Goal: Information Seeking & Learning: Learn about a topic

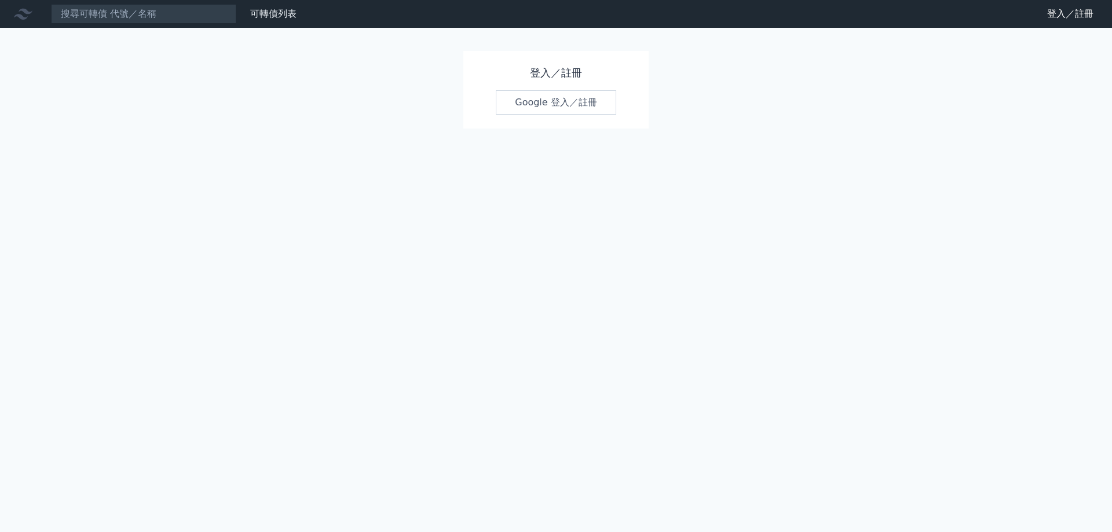
click at [539, 98] on link "Google 登入／註冊" at bounding box center [556, 102] width 120 height 24
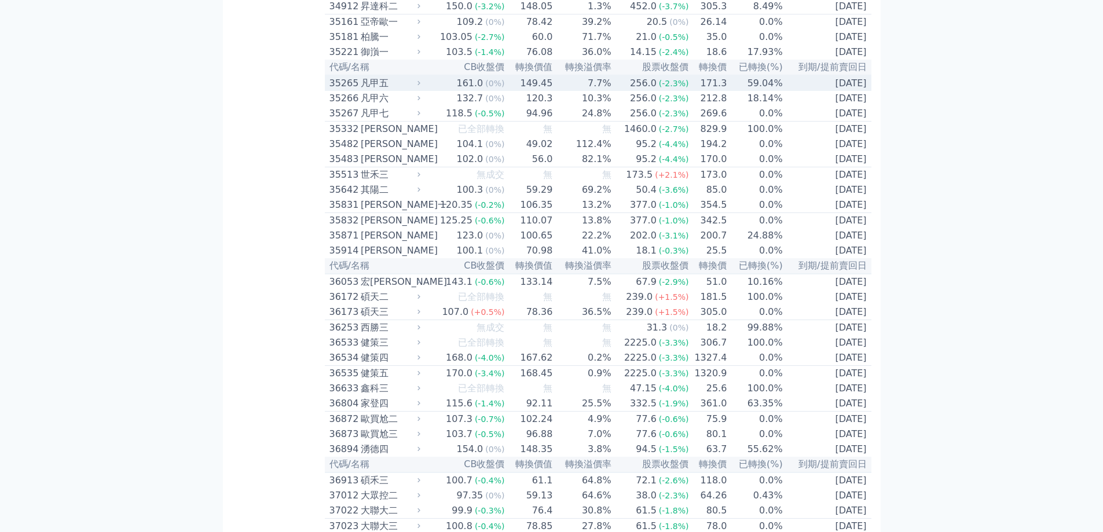
click at [370, 90] on div "凡甲五" at bounding box center [389, 83] width 57 height 14
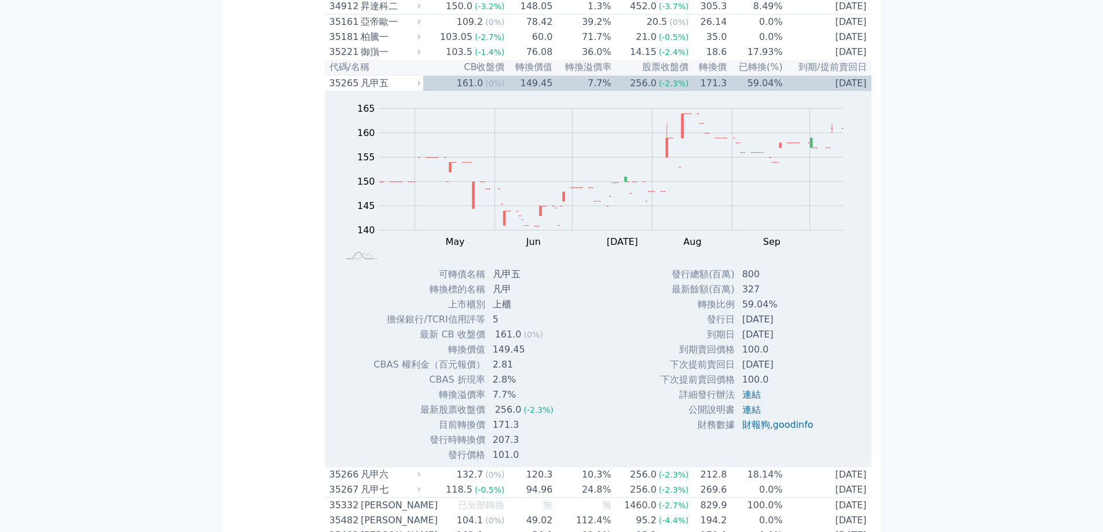
scroll to position [2653, 0]
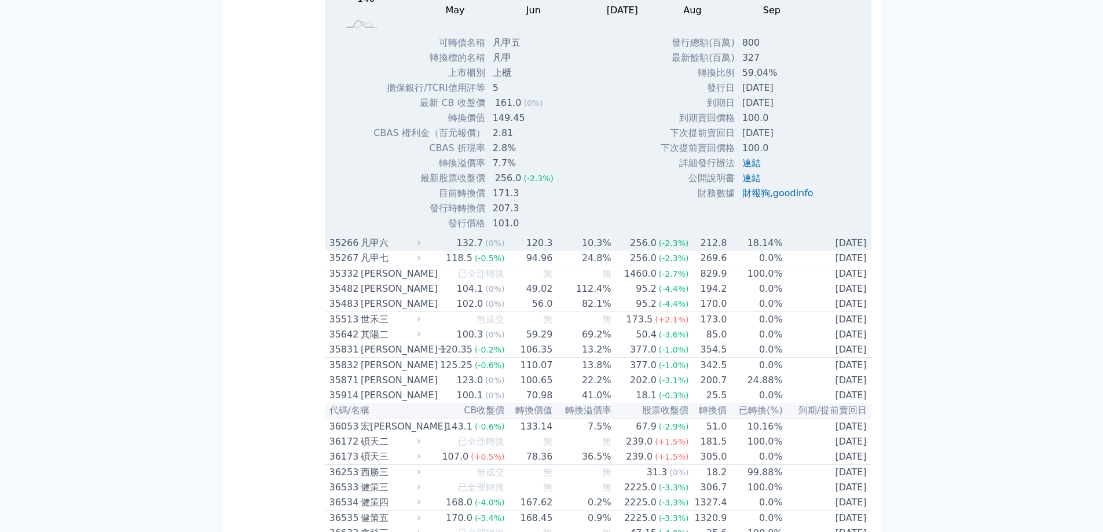
click at [386, 250] on div "凡甲六" at bounding box center [389, 243] width 57 height 14
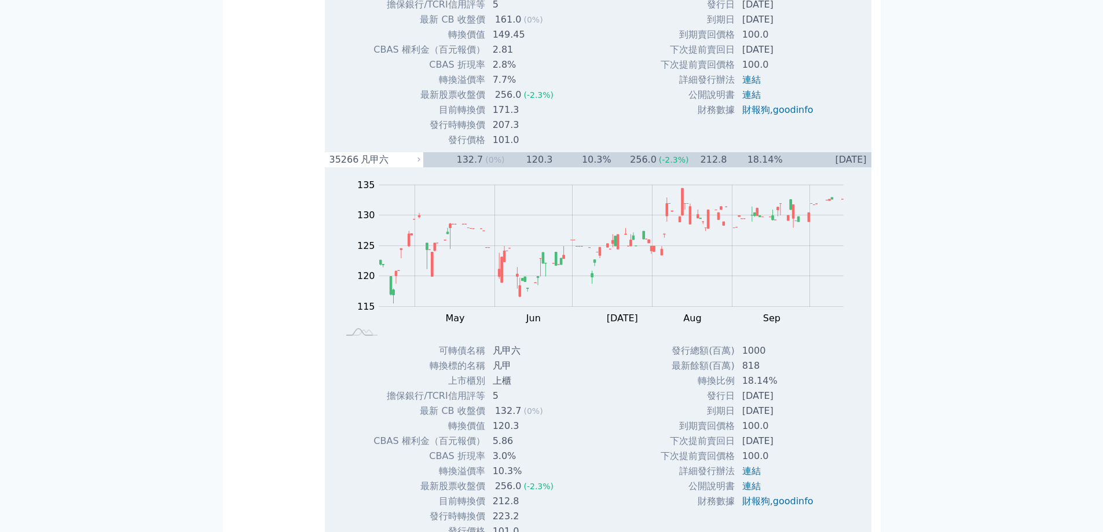
scroll to position [2943, 0]
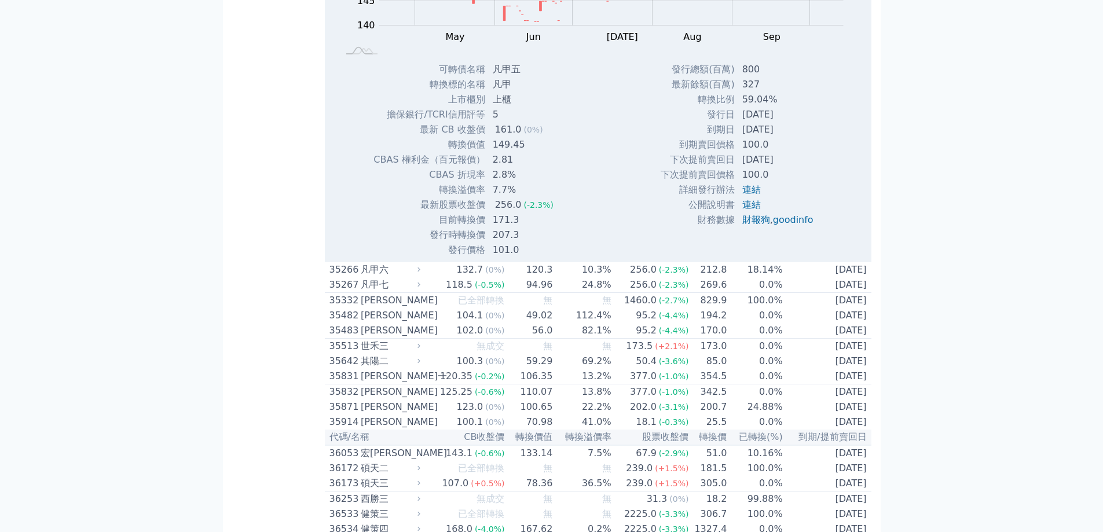
scroll to position [2537, 0]
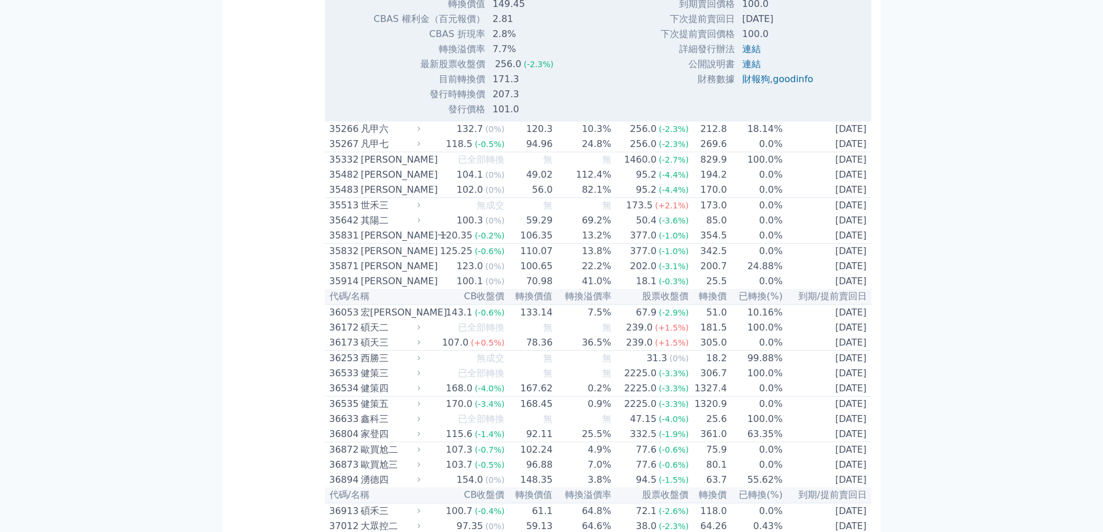
scroll to position [2769, 0]
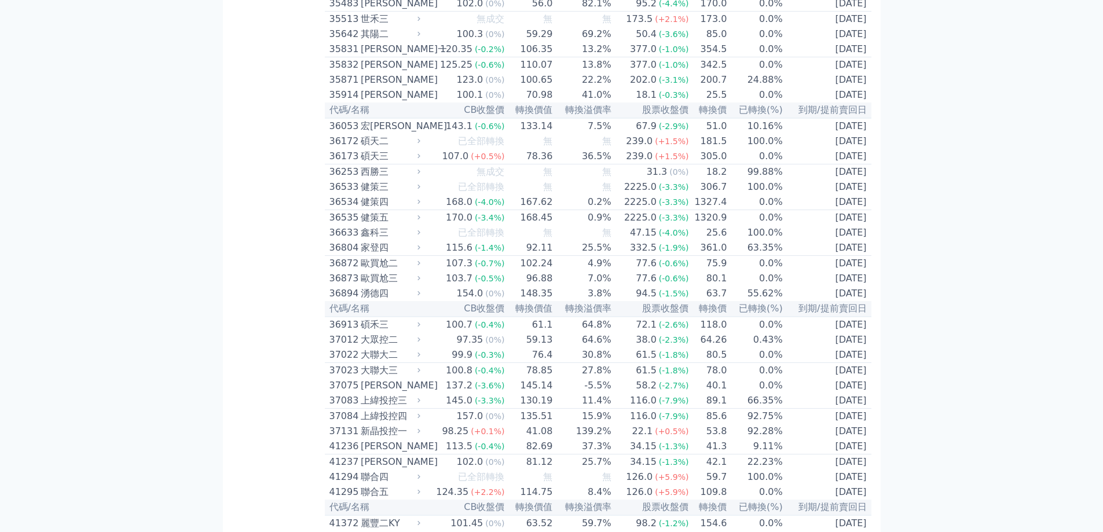
scroll to position [2595, 0]
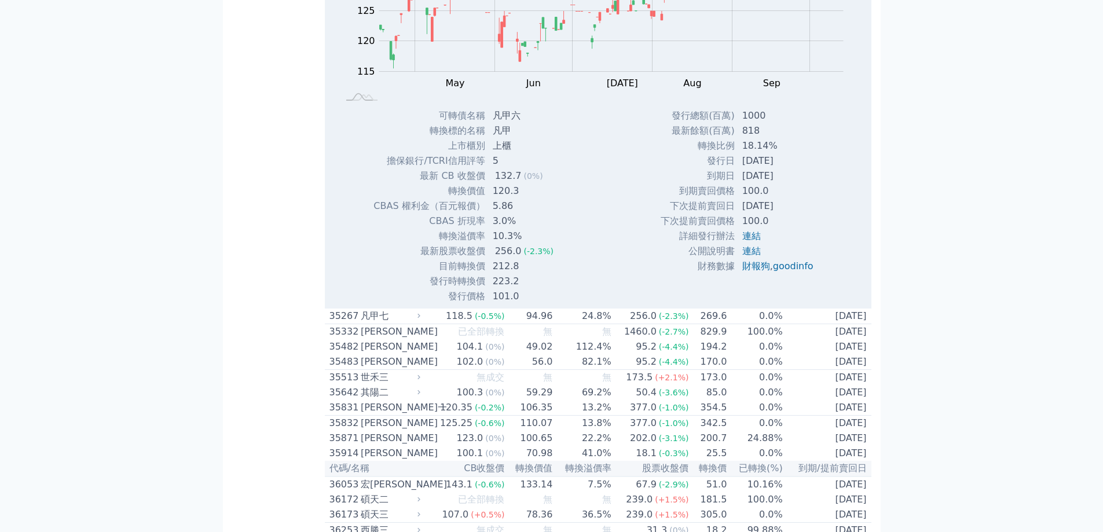
scroll to position [2653, 0]
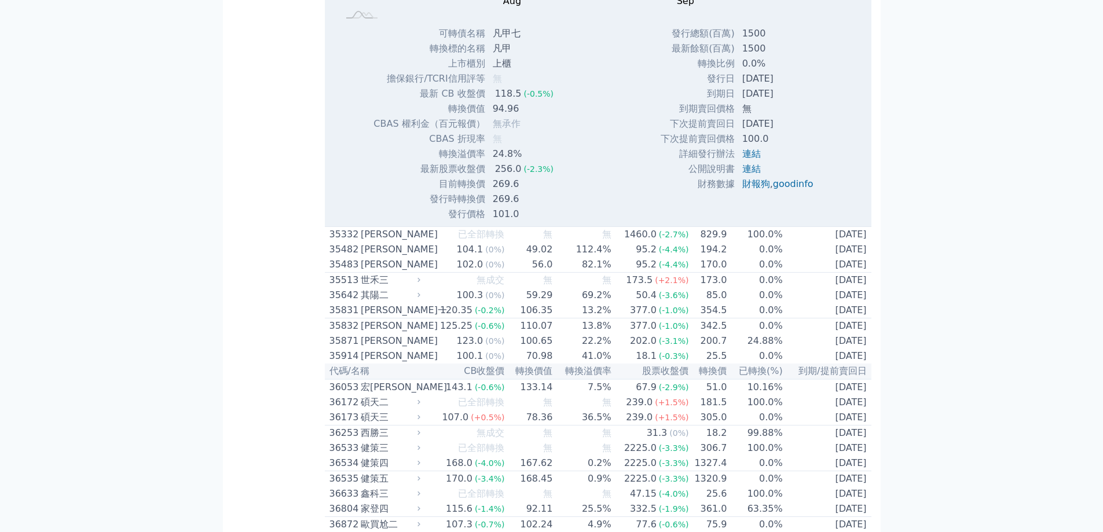
scroll to position [2711, 0]
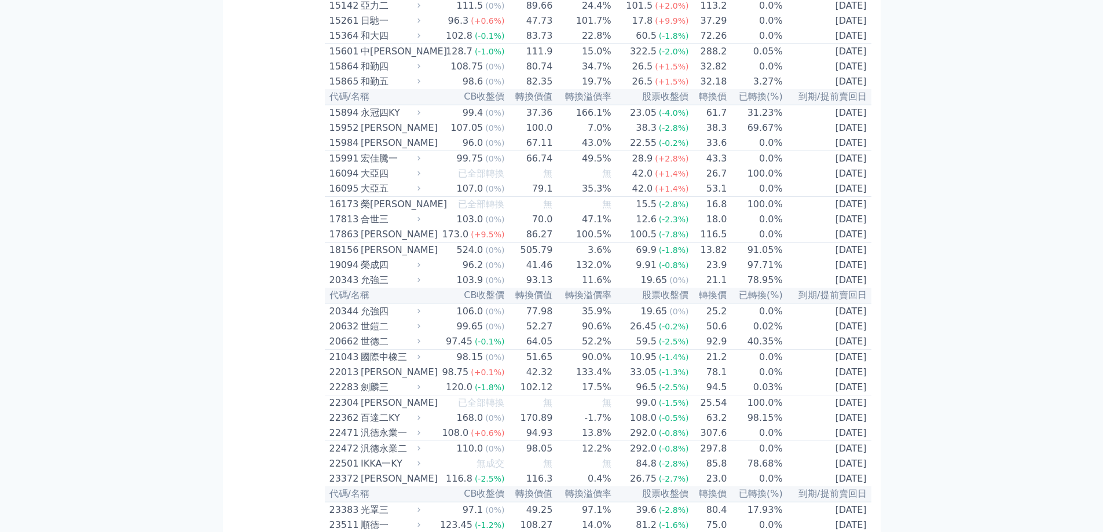
scroll to position [463, 0]
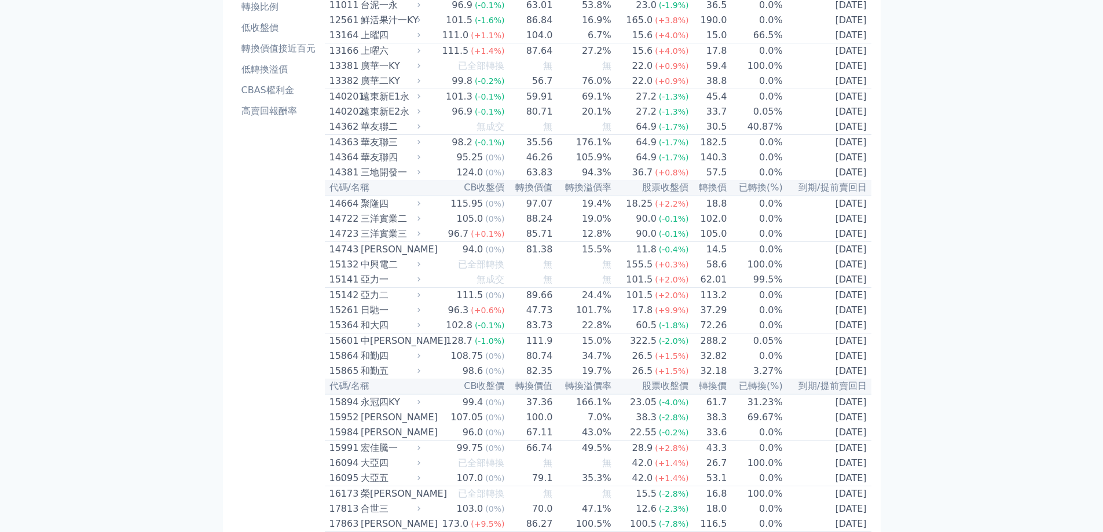
scroll to position [761, 0]
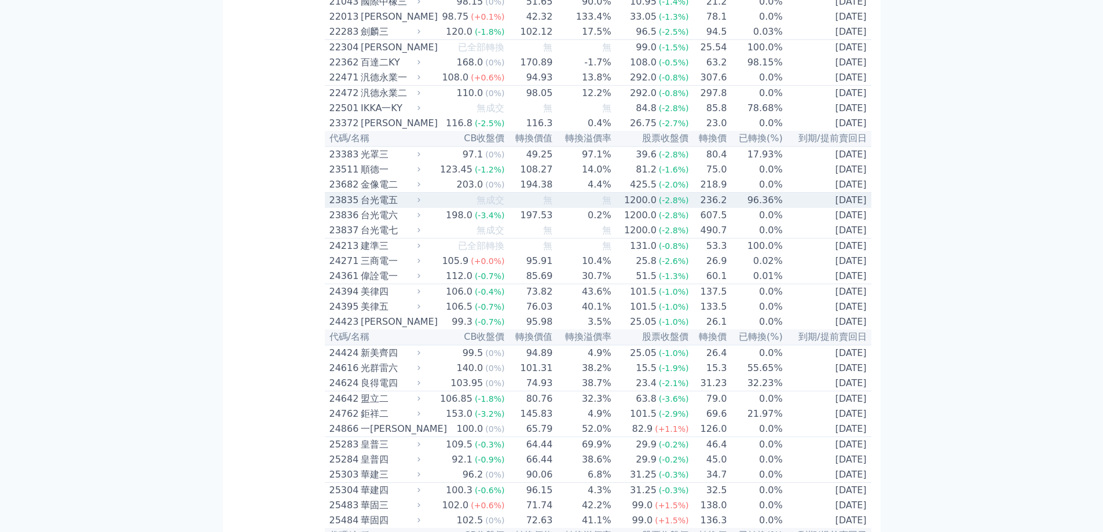
click at [533, 208] on td "無" at bounding box center [529, 201] width 48 height 16
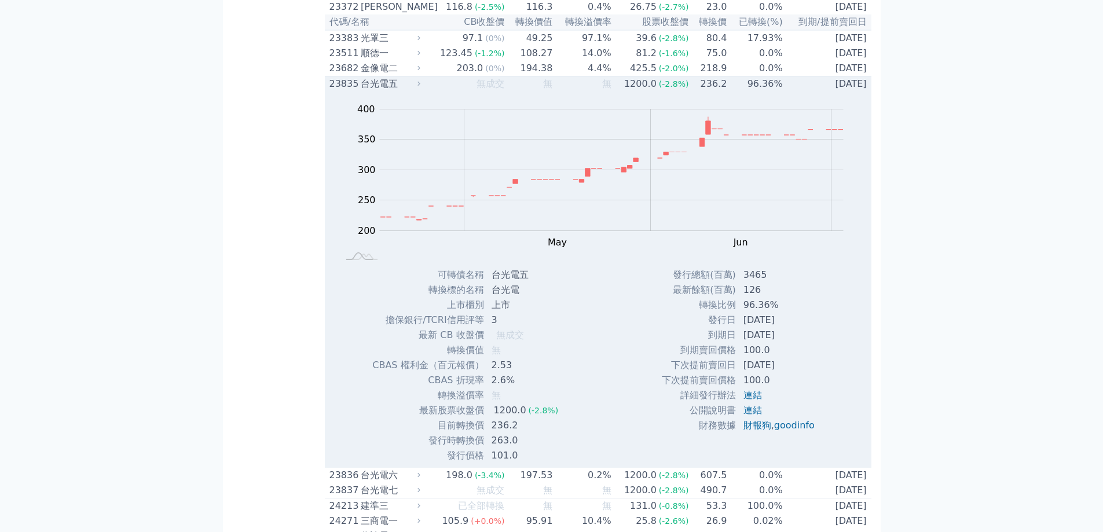
scroll to position [877, 0]
click at [447, 93] on td "無成交" at bounding box center [464, 85] width 82 height 16
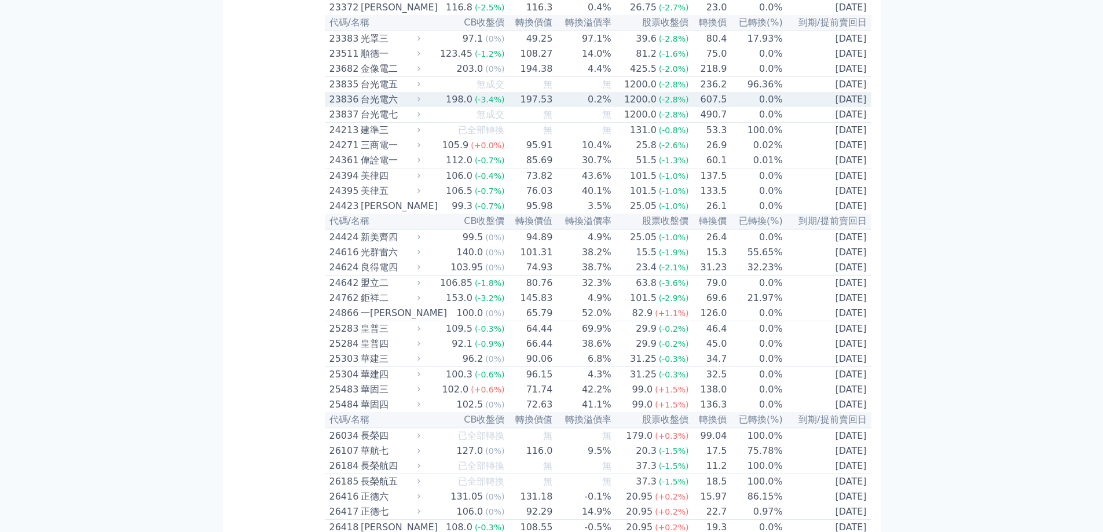
click at [382, 107] on div "台光電六" at bounding box center [389, 100] width 57 height 14
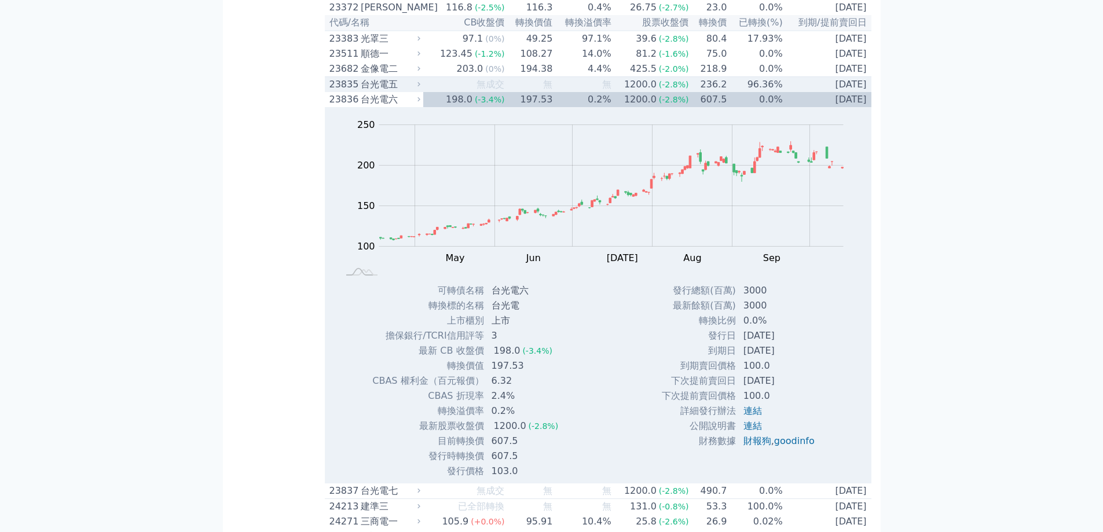
click at [389, 92] on div "台光電五" at bounding box center [389, 85] width 57 height 14
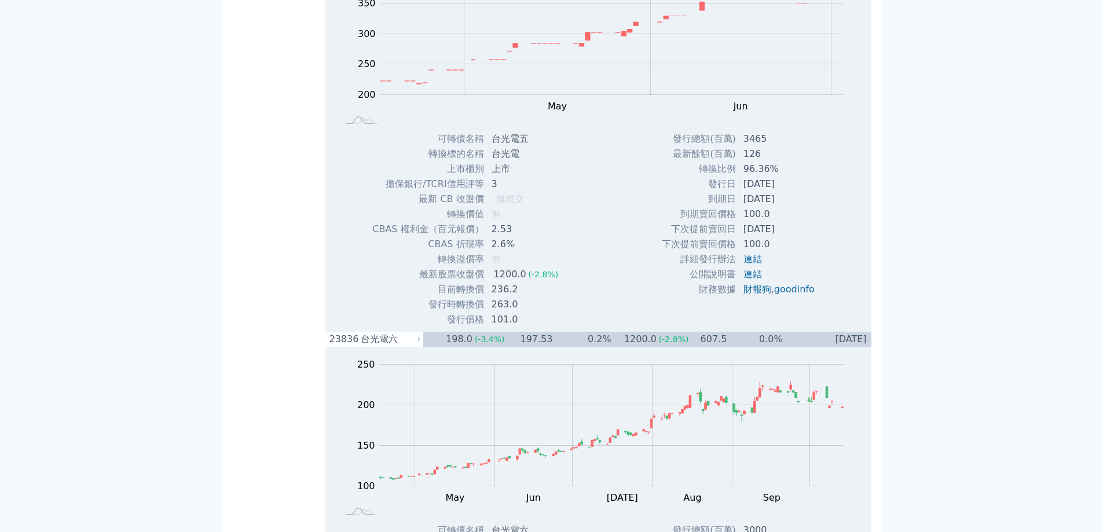
scroll to position [993, 0]
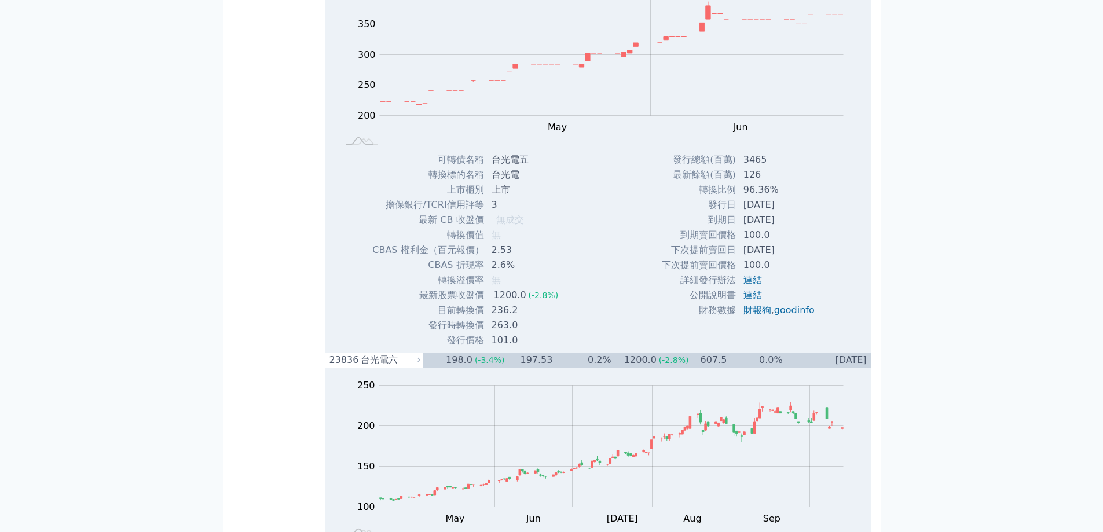
drag, startPoint x: 708, startPoint y: 273, endPoint x: 798, endPoint y: 269, distance: 90.4
click at [798, 213] on tr "發行日 [DATE]" at bounding box center [742, 204] width 163 height 15
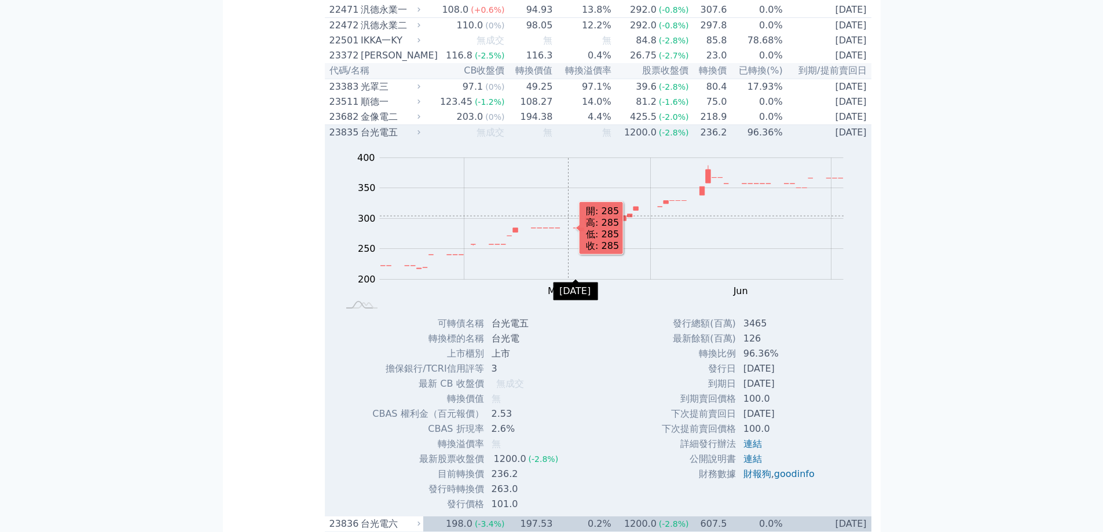
scroll to position [819, 0]
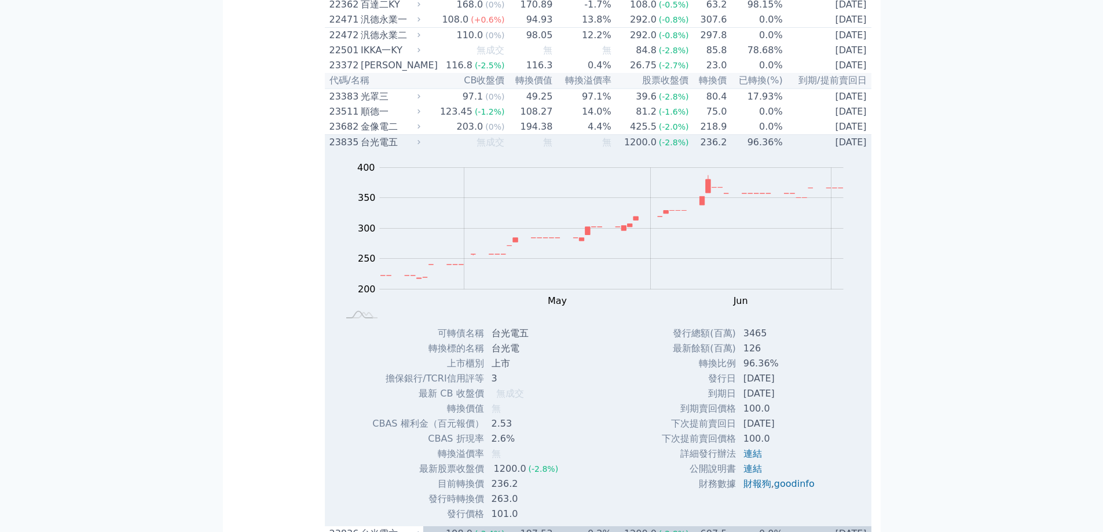
click at [505, 151] on td "無" at bounding box center [529, 143] width 48 height 16
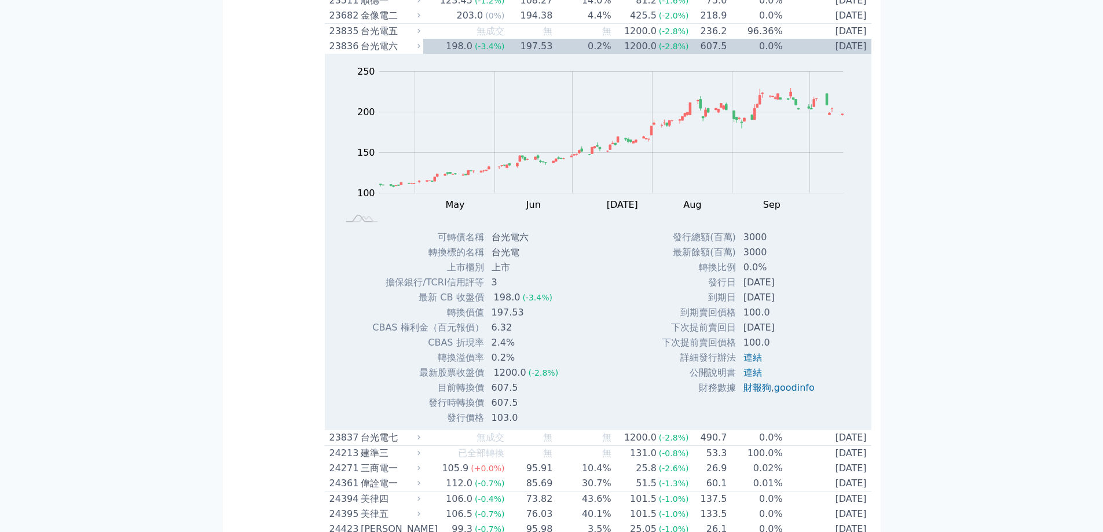
scroll to position [935, 0]
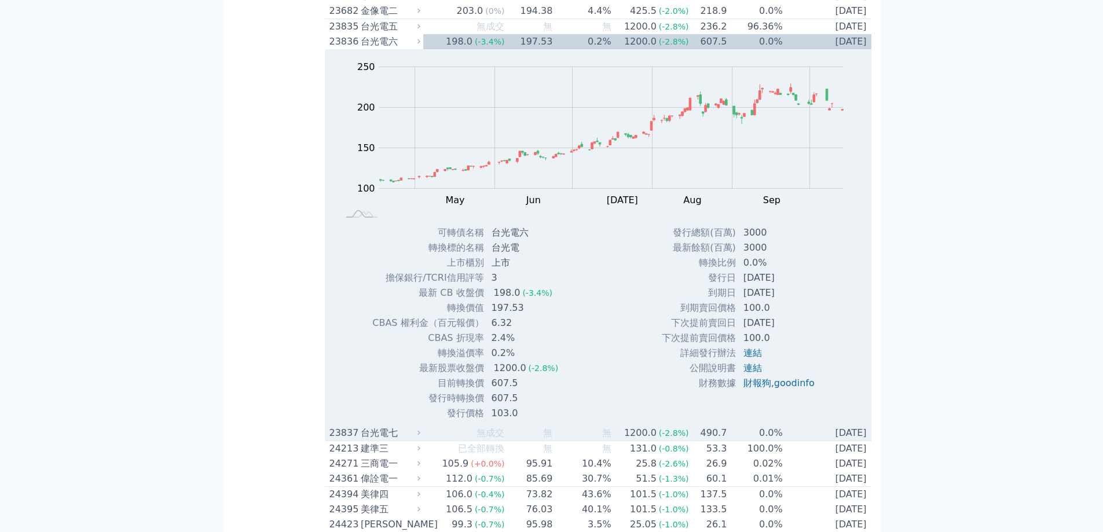
drag, startPoint x: 413, startPoint y: 502, endPoint x: 405, endPoint y: 484, distance: 19.7
click at [413, 440] on div "台光電七" at bounding box center [389, 433] width 57 height 14
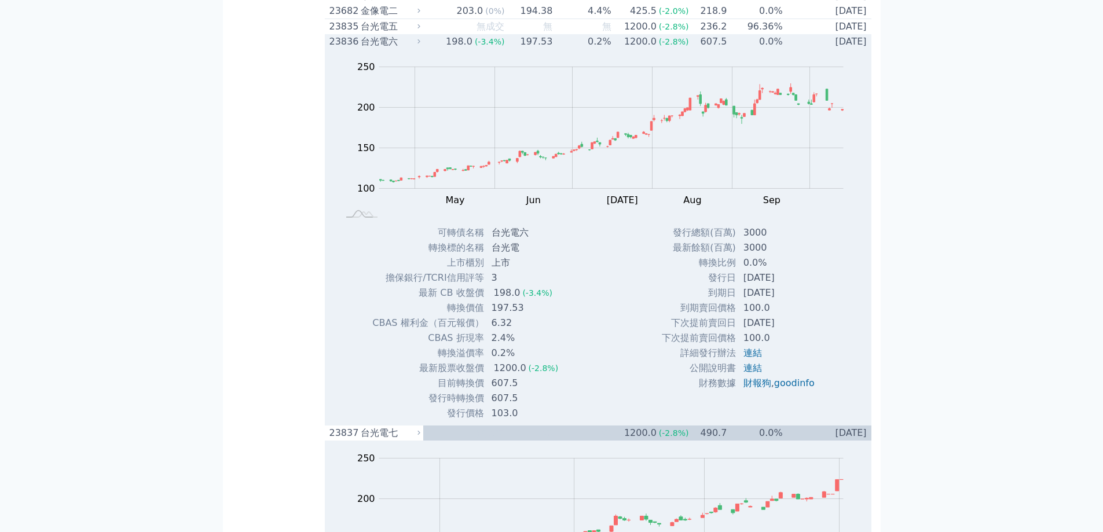
click at [434, 49] on td "198.0 (-3.4%)" at bounding box center [464, 41] width 82 height 15
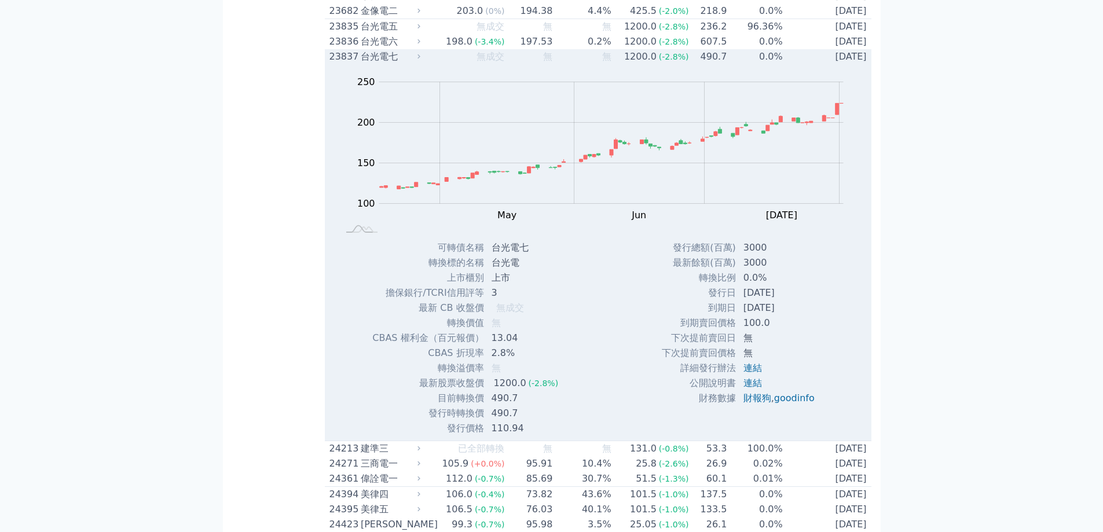
click at [434, 64] on td "無成交" at bounding box center [464, 56] width 82 height 15
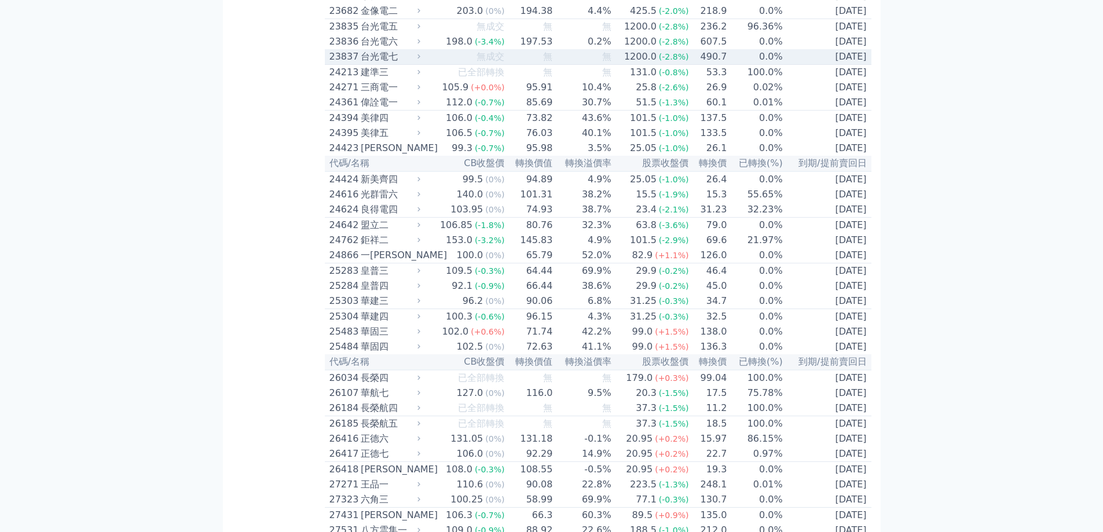
click at [472, 65] on td "無成交" at bounding box center [464, 57] width 82 height 16
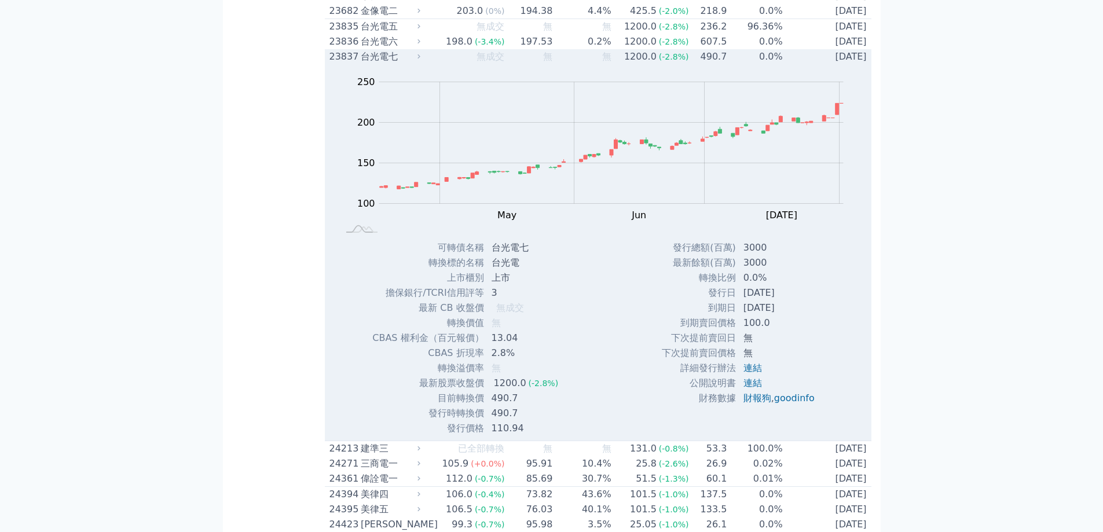
drag, startPoint x: 701, startPoint y: 364, endPoint x: 795, endPoint y: 362, distance: 93.8
click at [795, 301] on tr "發行日 [DATE]" at bounding box center [742, 293] width 163 height 15
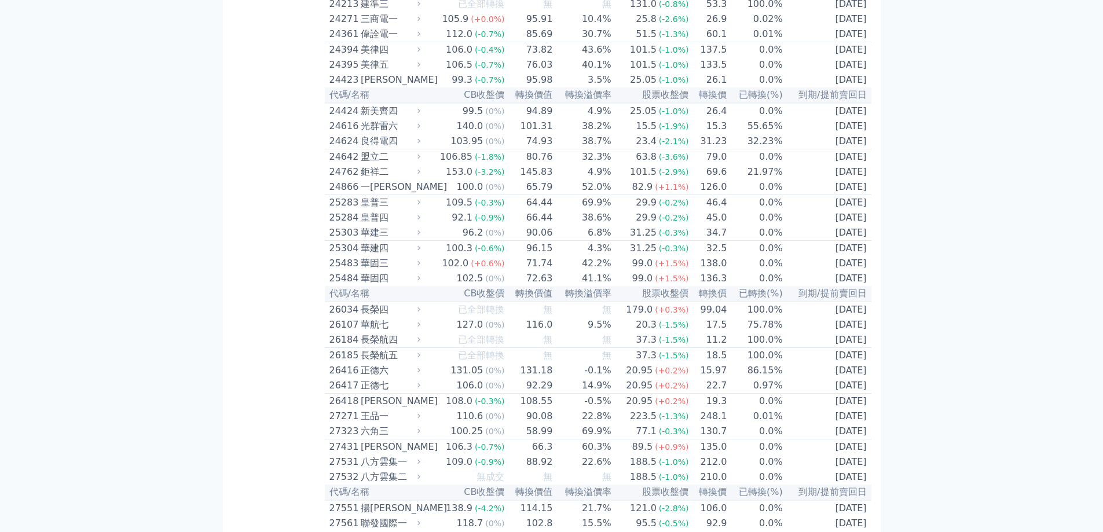
scroll to position [1398, 0]
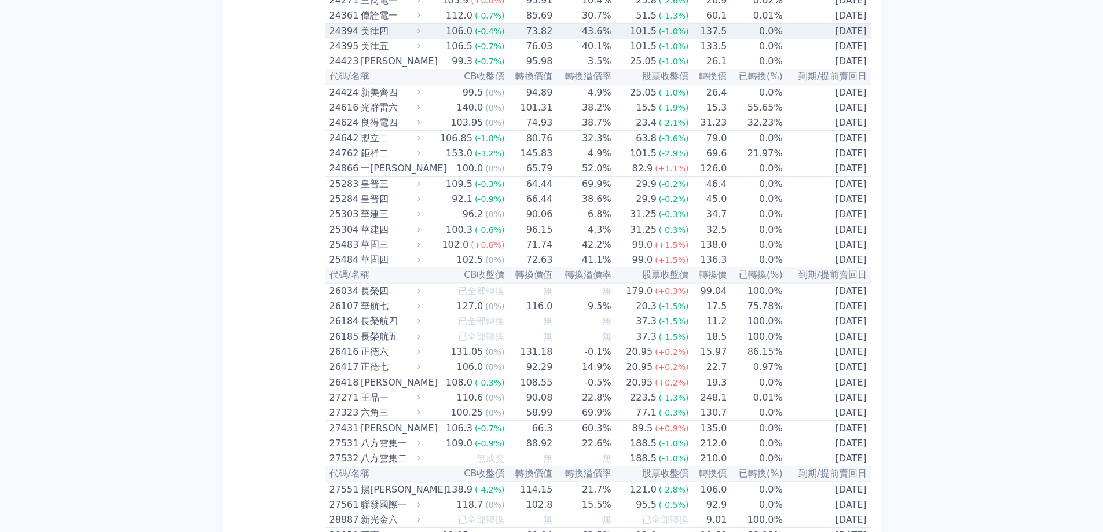
click at [475, 36] on span "(-0.4%)" at bounding box center [490, 31] width 30 height 9
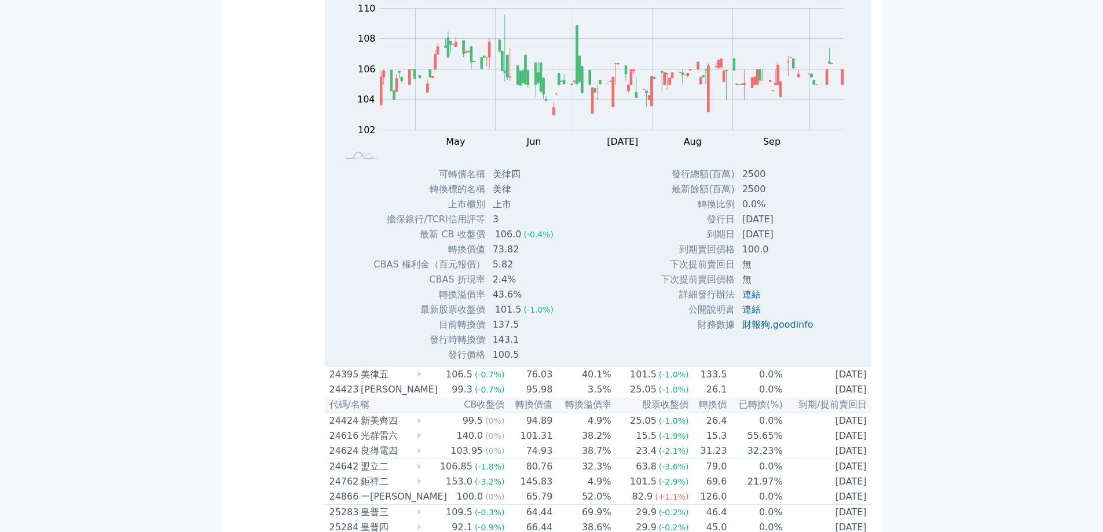
scroll to position [1456, 0]
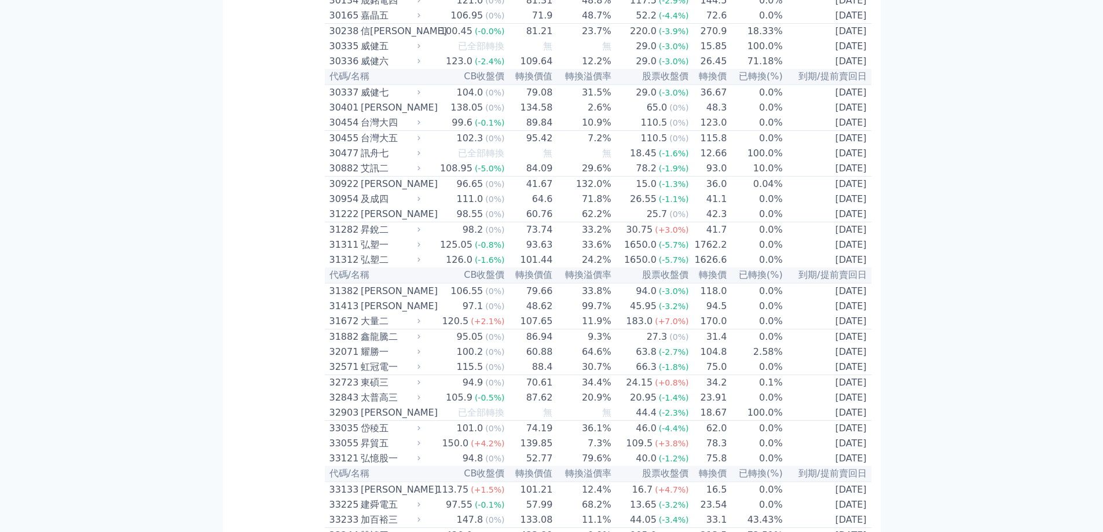
scroll to position [2383, 0]
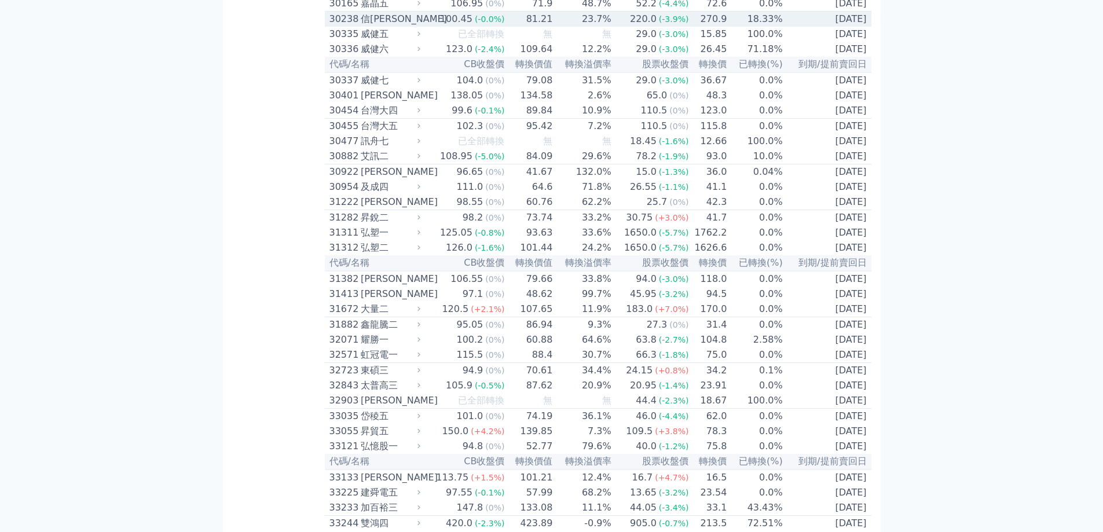
click at [385, 26] on div "信[PERSON_NAME]" at bounding box center [389, 19] width 57 height 14
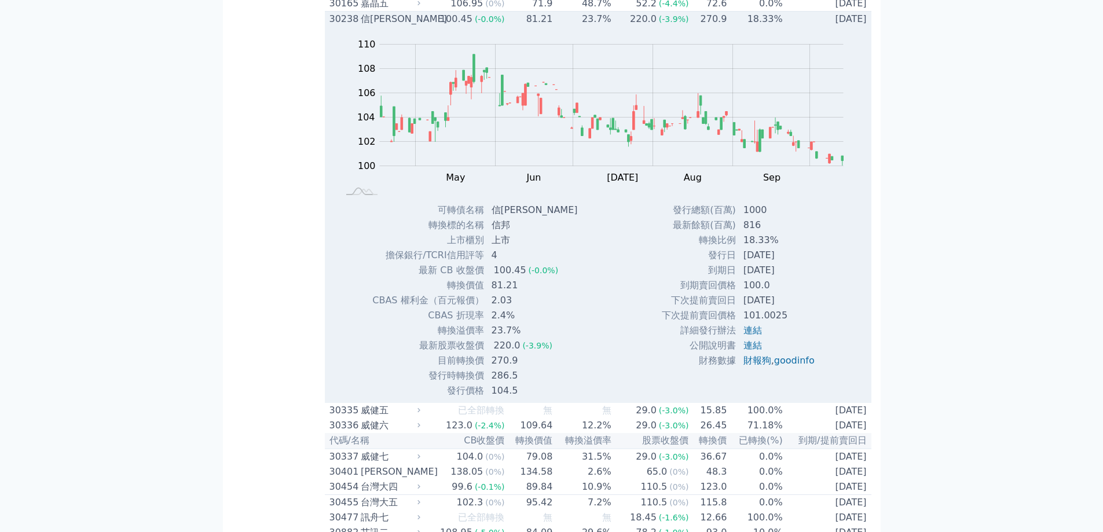
click at [353, 26] on div "30238" at bounding box center [344, 19] width 28 height 14
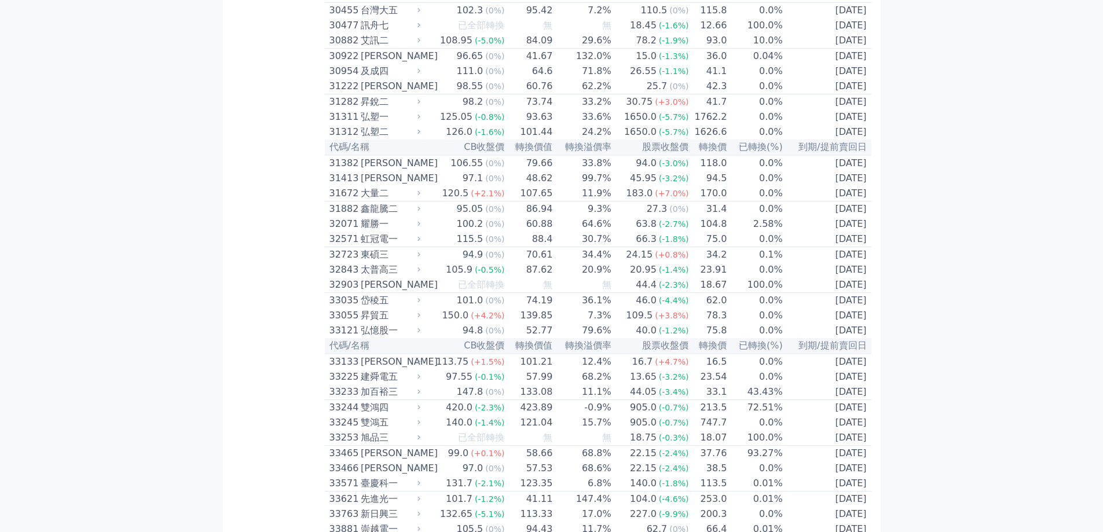
scroll to position [2556, 0]
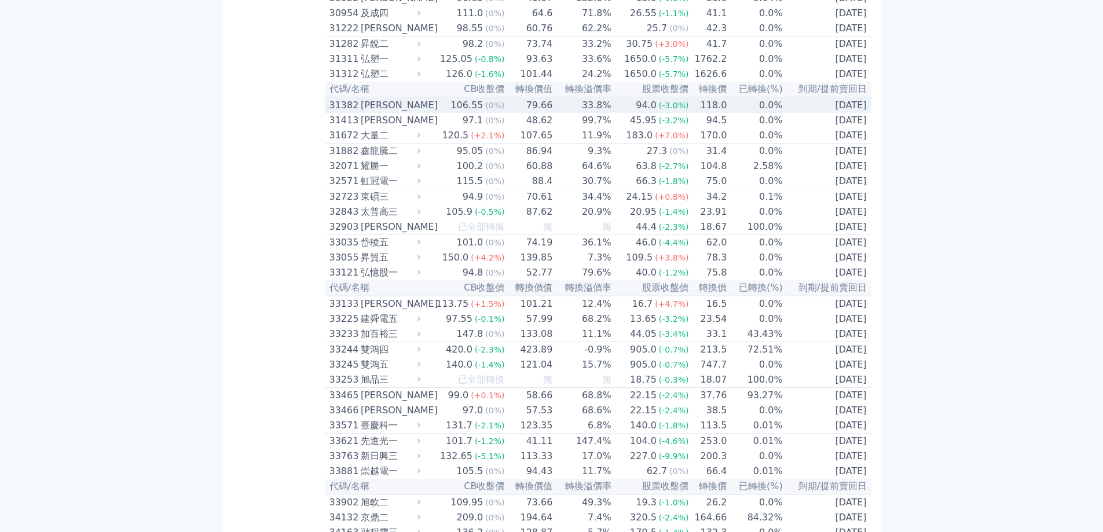
click at [433, 113] on td "106.55 (0%)" at bounding box center [464, 105] width 82 height 16
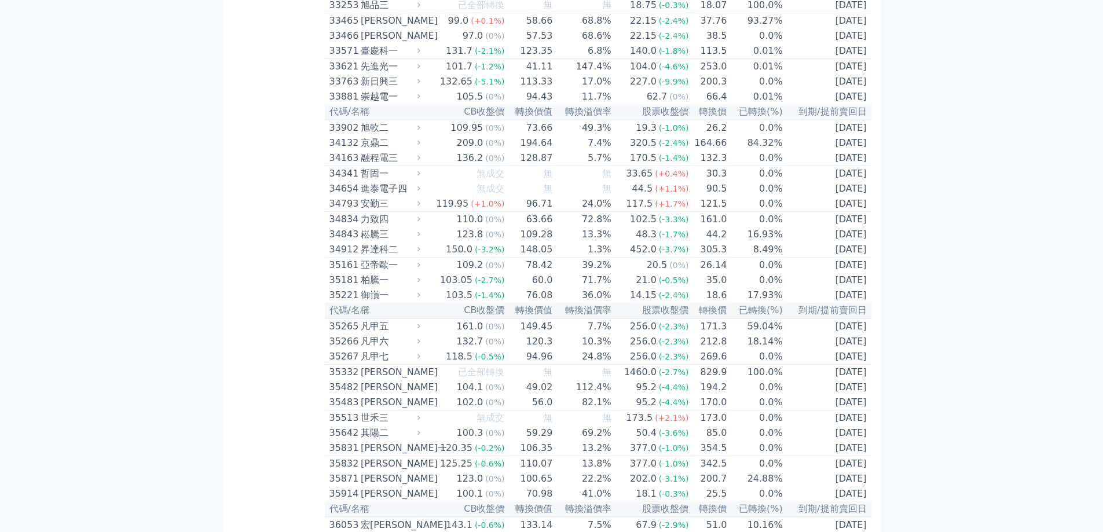
scroll to position [3309, 0]
click at [386, 56] on div "臺慶科一" at bounding box center [389, 49] width 57 height 14
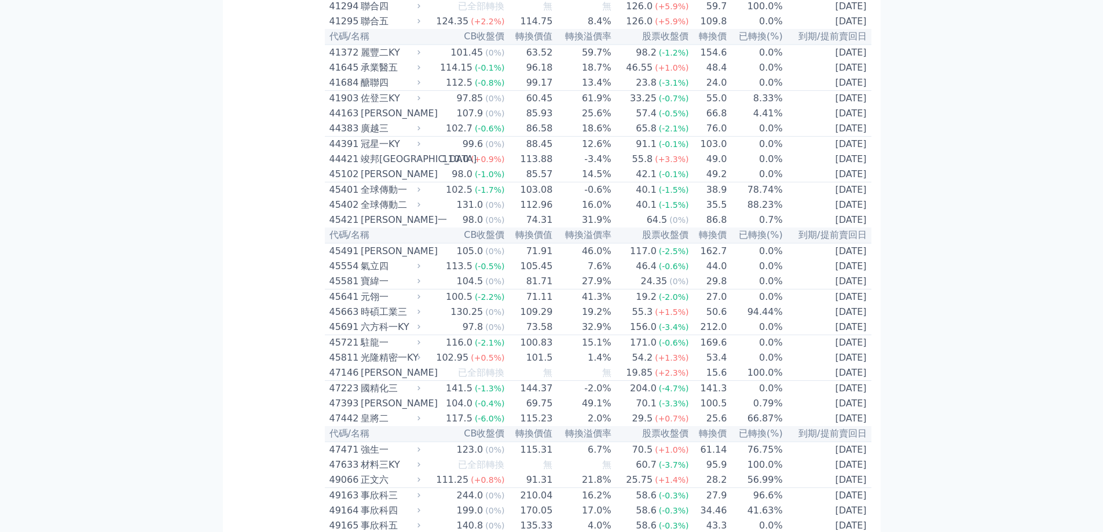
scroll to position [4583, 0]
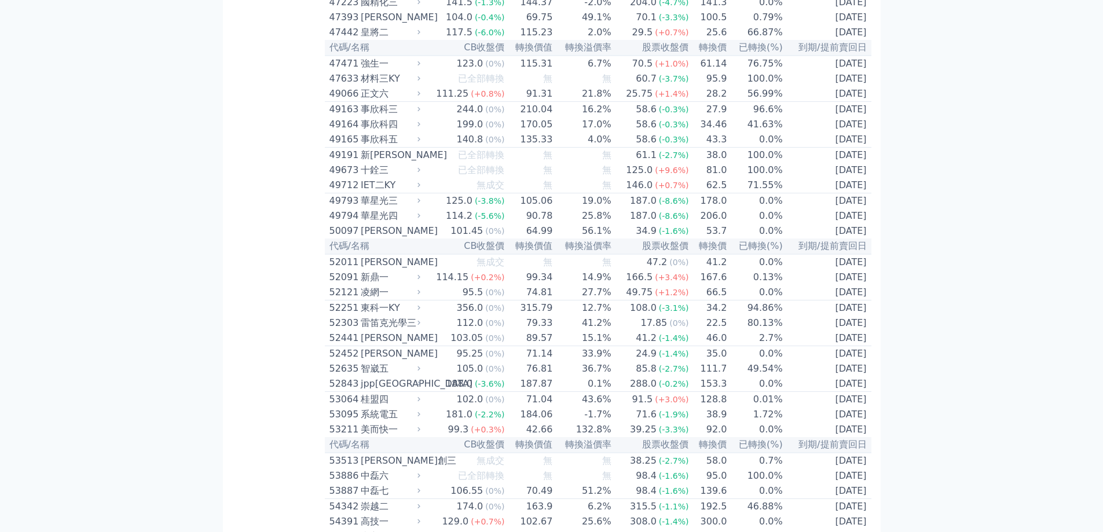
scroll to position [5336, 0]
